Goal: Find specific page/section

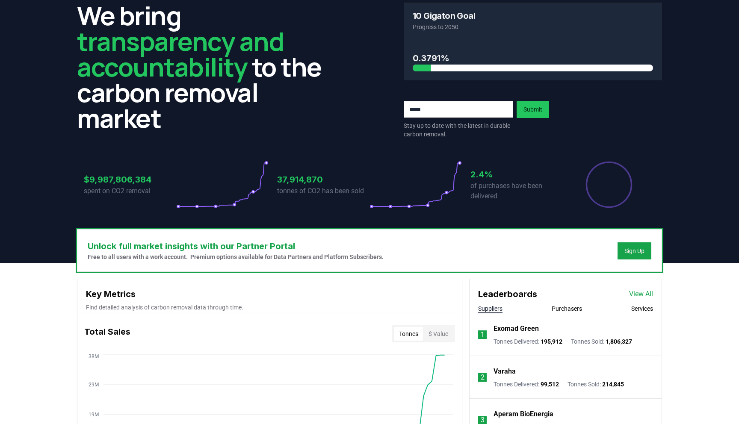
scroll to position [67, 0]
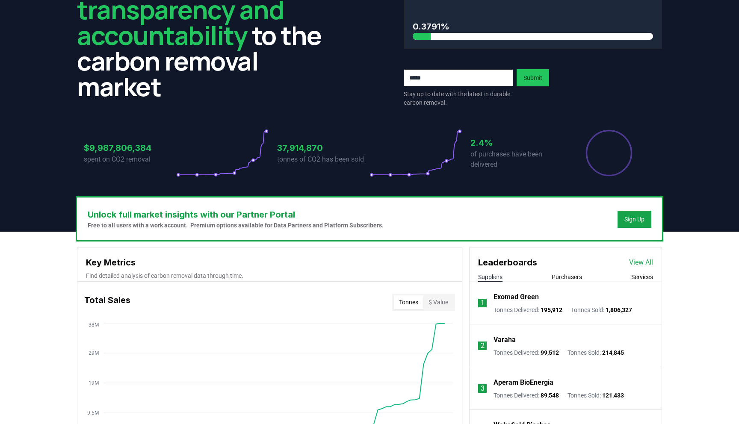
click at [511, 336] on p "Varaha" at bounding box center [505, 340] width 22 height 10
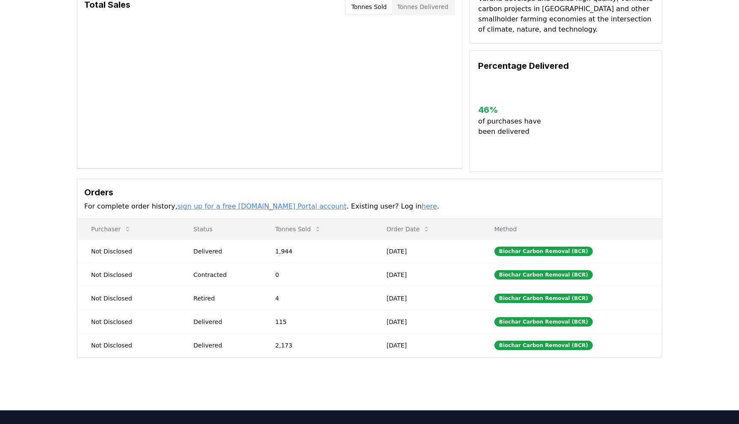
scroll to position [81, 0]
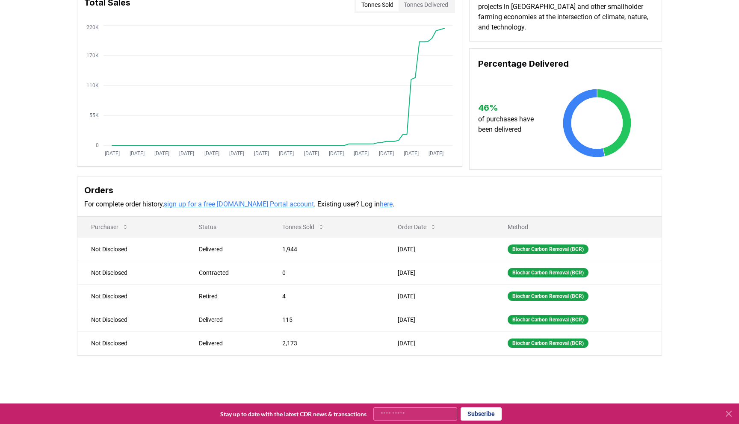
click at [380, 208] on link "here" at bounding box center [386, 204] width 13 height 8
